Goal: Task Accomplishment & Management: Use online tool/utility

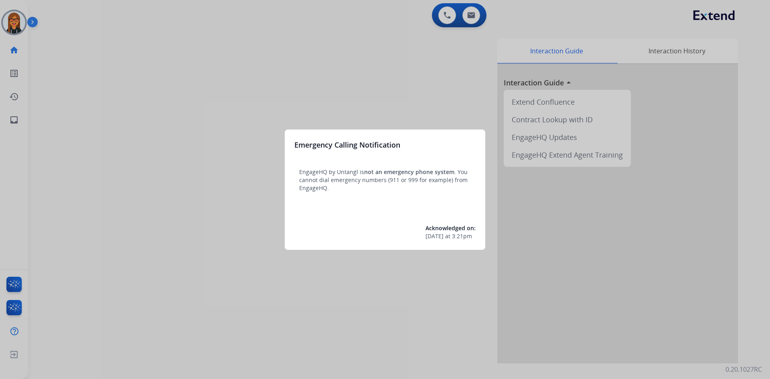
click at [22, 21] on div at bounding box center [385, 189] width 770 height 379
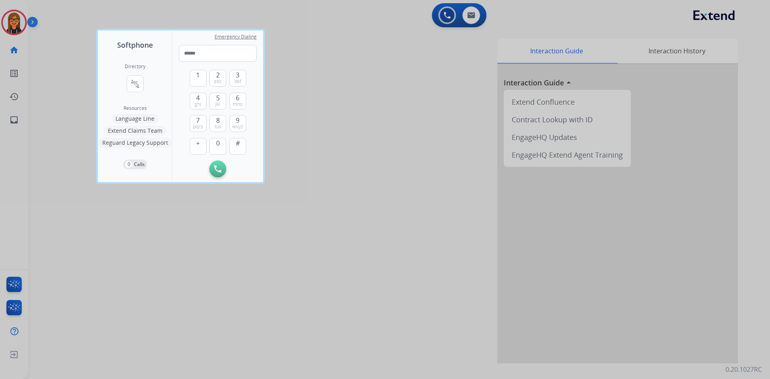
click at [22, 21] on div at bounding box center [385, 189] width 770 height 379
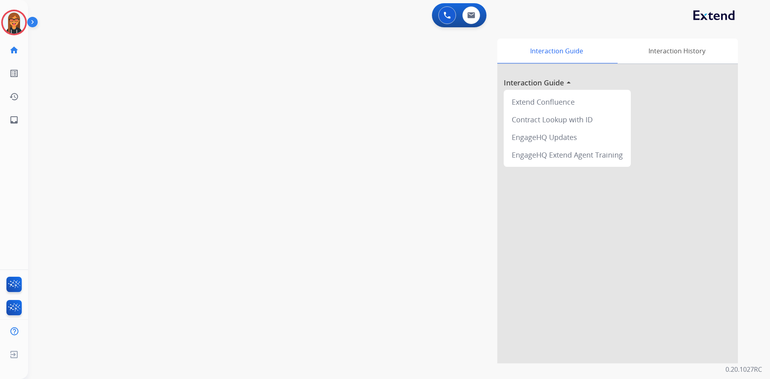
click at [22, 21] on img at bounding box center [14, 22] width 22 height 22
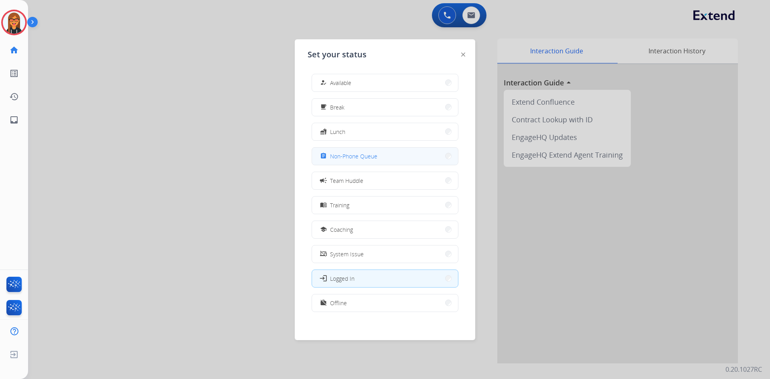
click at [338, 154] on span "Non-Phone Queue" at bounding box center [353, 156] width 47 height 8
